Goal: Information Seeking & Learning: Learn about a topic

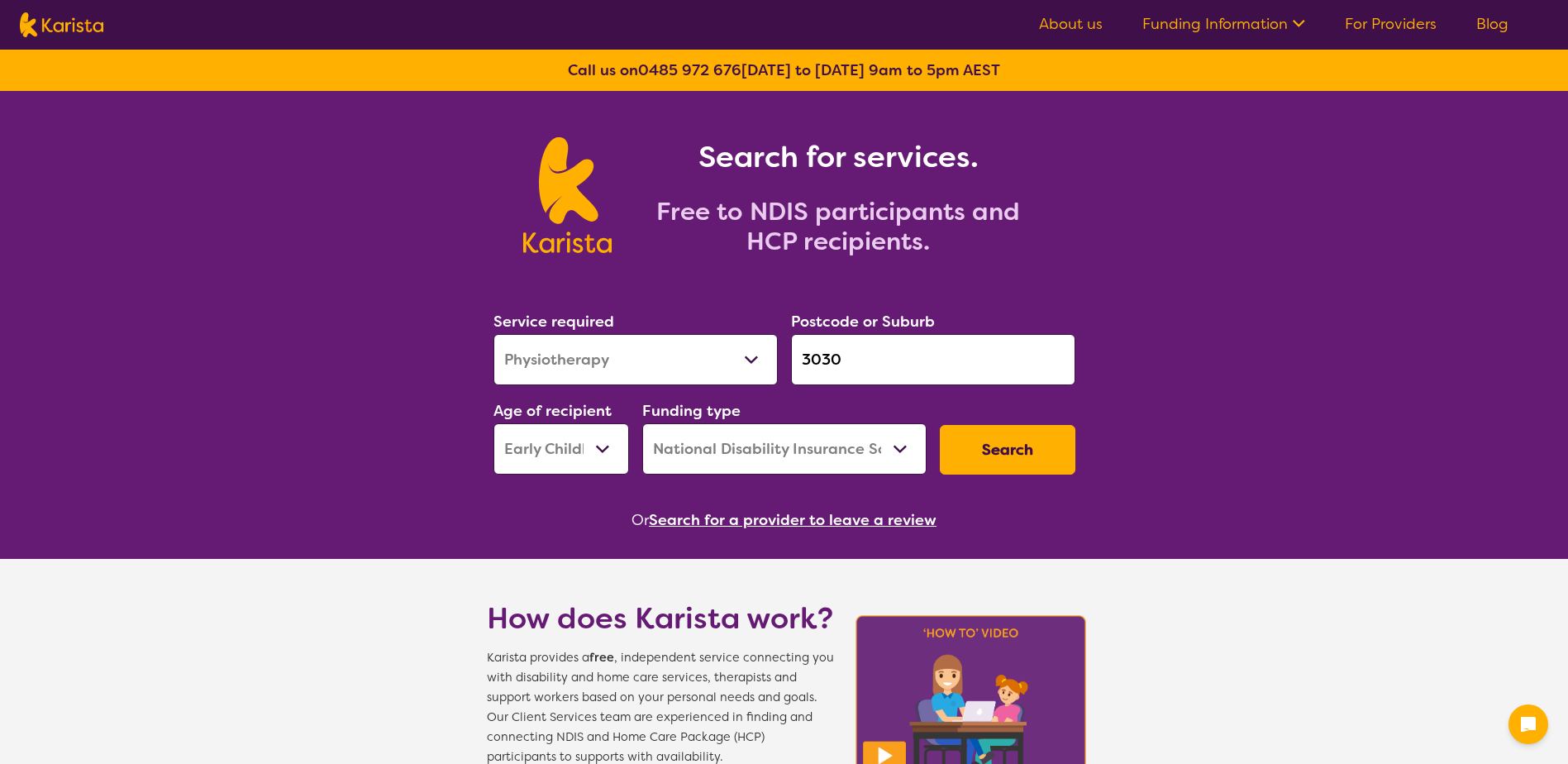
select select "Physiotherapy"
select select "EC"
select select "NDIS"
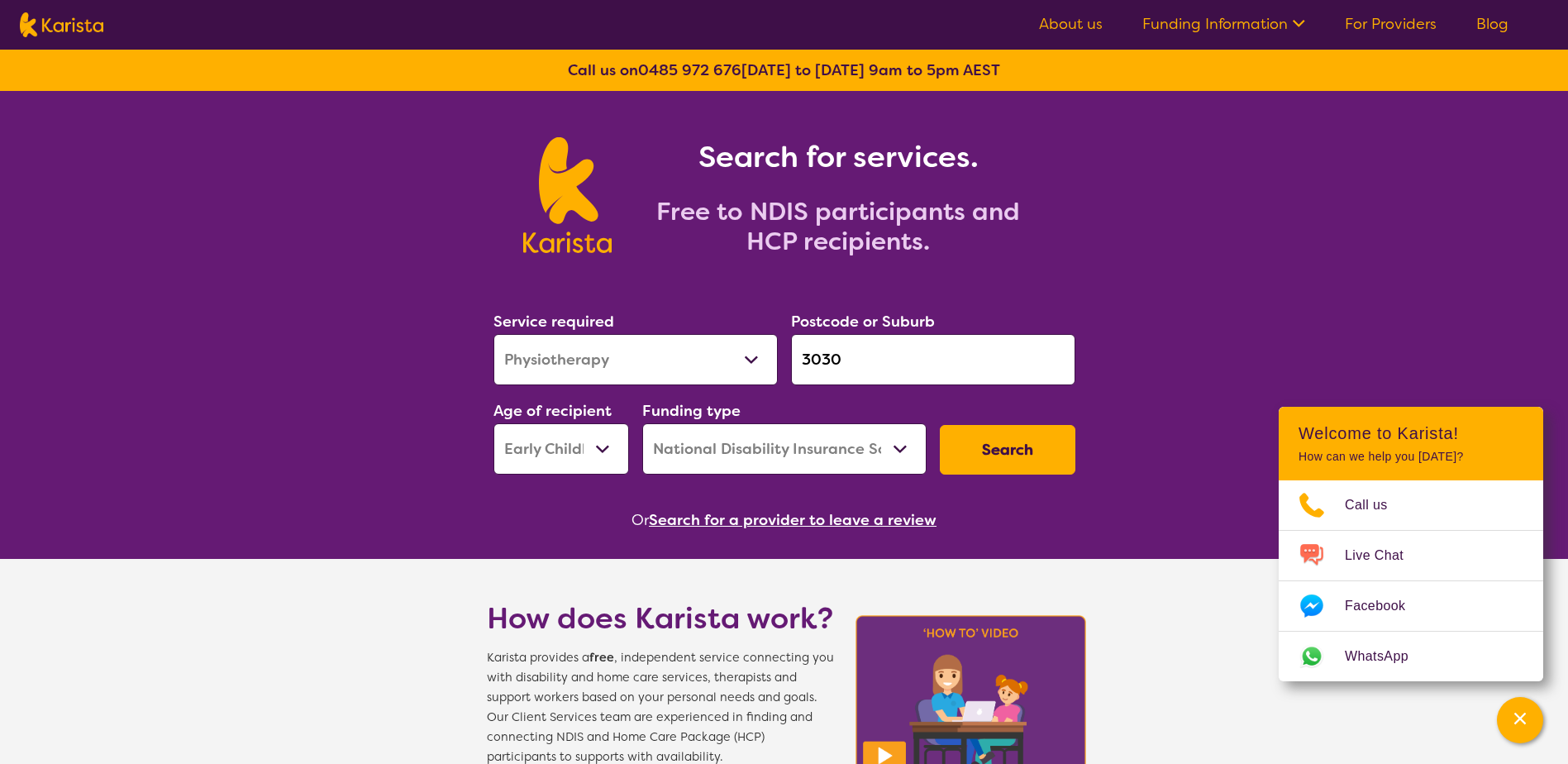
click at [704, 362] on select "Allied Health Assistant Assessment ([MEDICAL_DATA] or [MEDICAL_DATA]) Behaviour…" at bounding box center [635, 360] width 284 height 52
select select "Psychology"
click at [493, 334] on select "Allied Health Assistant Assessment ([MEDICAL_DATA] or [MEDICAL_DATA]) Behaviour…" at bounding box center [635, 360] width 284 height 52
drag, startPoint x: 871, startPoint y: 340, endPoint x: 711, endPoint y: 360, distance: 161.2
click at [720, 354] on div "Service required Allied Health Assistant Assessment ([MEDICAL_DATA] or [MEDICAL…" at bounding box center [784, 391] width 595 height 178
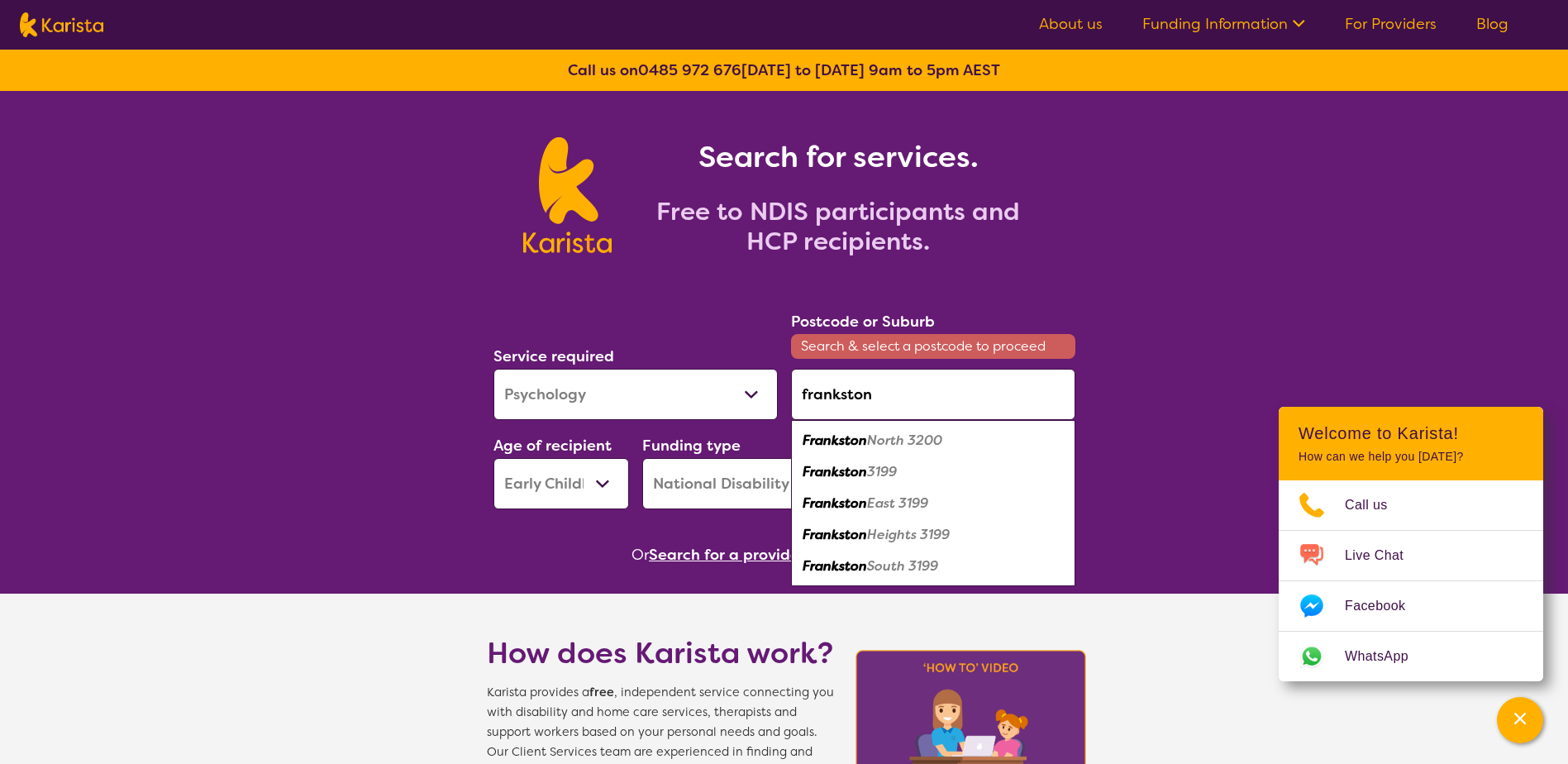
click at [908, 465] on div "Frankston 3199" at bounding box center [933, 471] width 268 height 31
type input "3199"
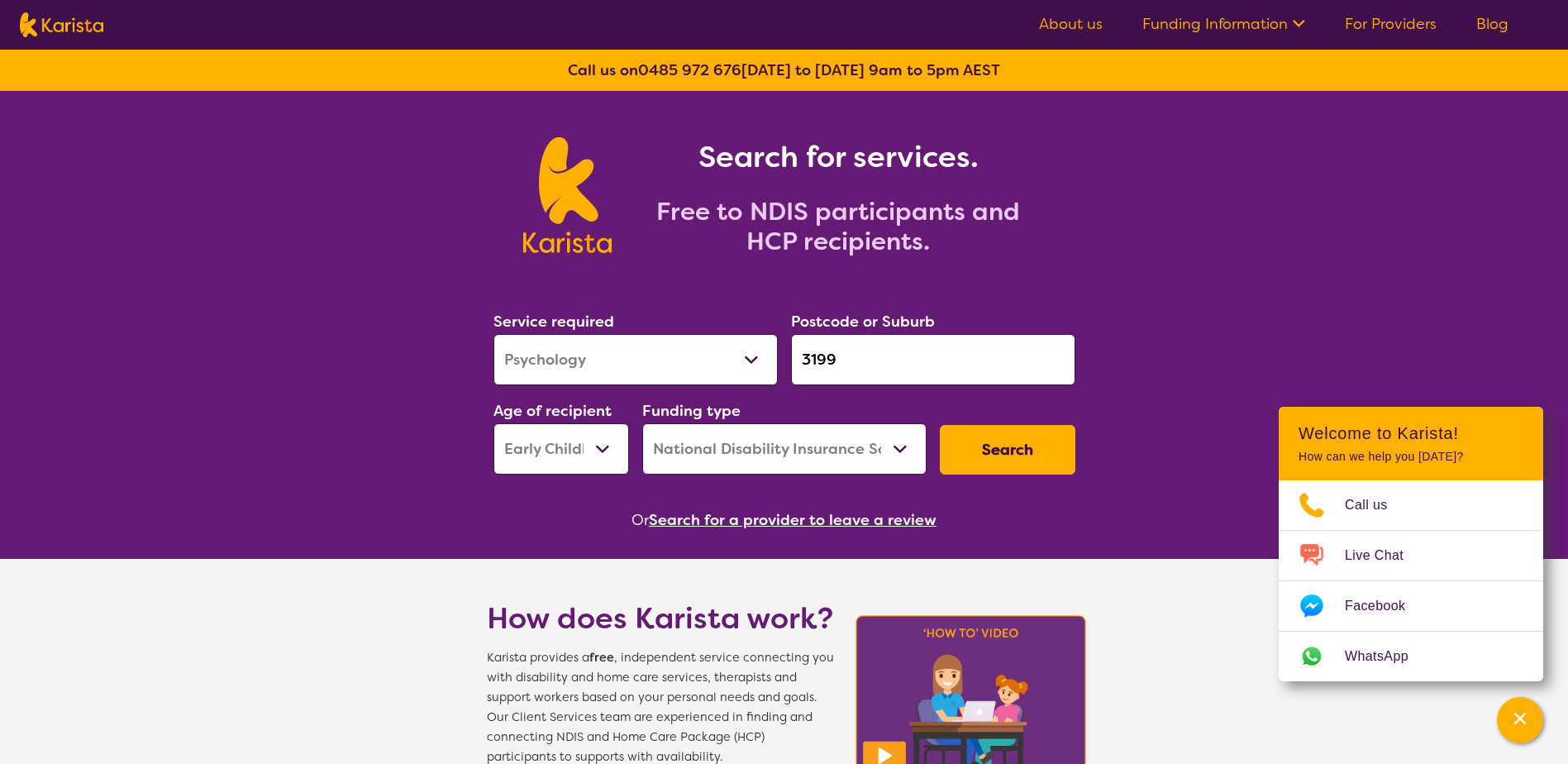
drag, startPoint x: 586, startPoint y: 442, endPoint x: 571, endPoint y: 456, distance: 20.5
click at [586, 442] on select "Early Childhood - 0 to 9 Child - 10 to 11 Adolescent - 12 to 17 Adult - 18 to 6…" at bounding box center [561, 449] width 135 height 52
select select "AS"
click at [493, 423] on select "Early Childhood - 0 to 9 Child - 10 to 11 Adolescent - 12 to 17 Adult - 18 to 6…" at bounding box center [561, 449] width 135 height 52
click at [1004, 449] on button "Search" at bounding box center [1007, 449] width 135 height 50
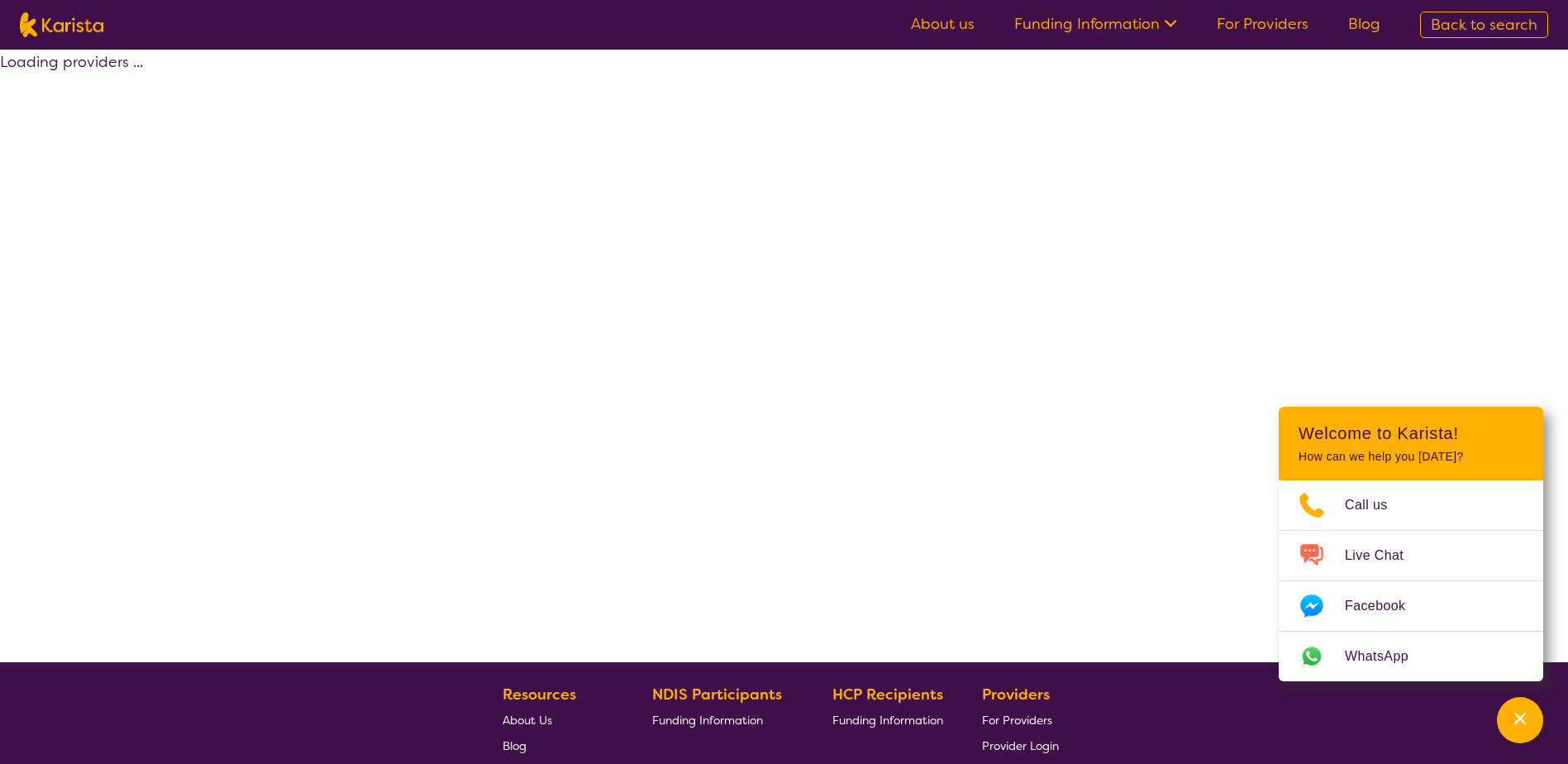
select select "by_score"
